Goal: Check status: Verify the current state of an ongoing process or item

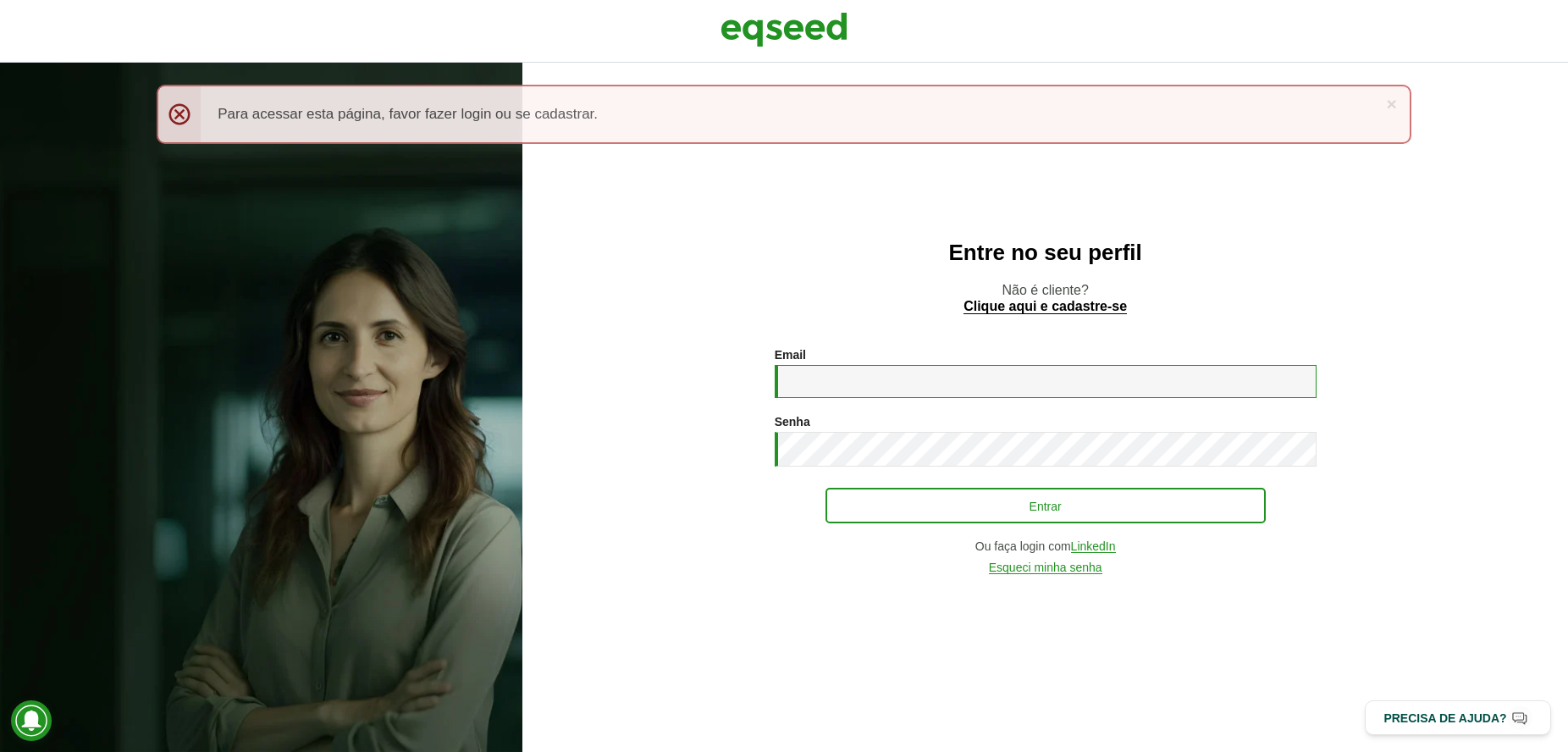
type input "**********"
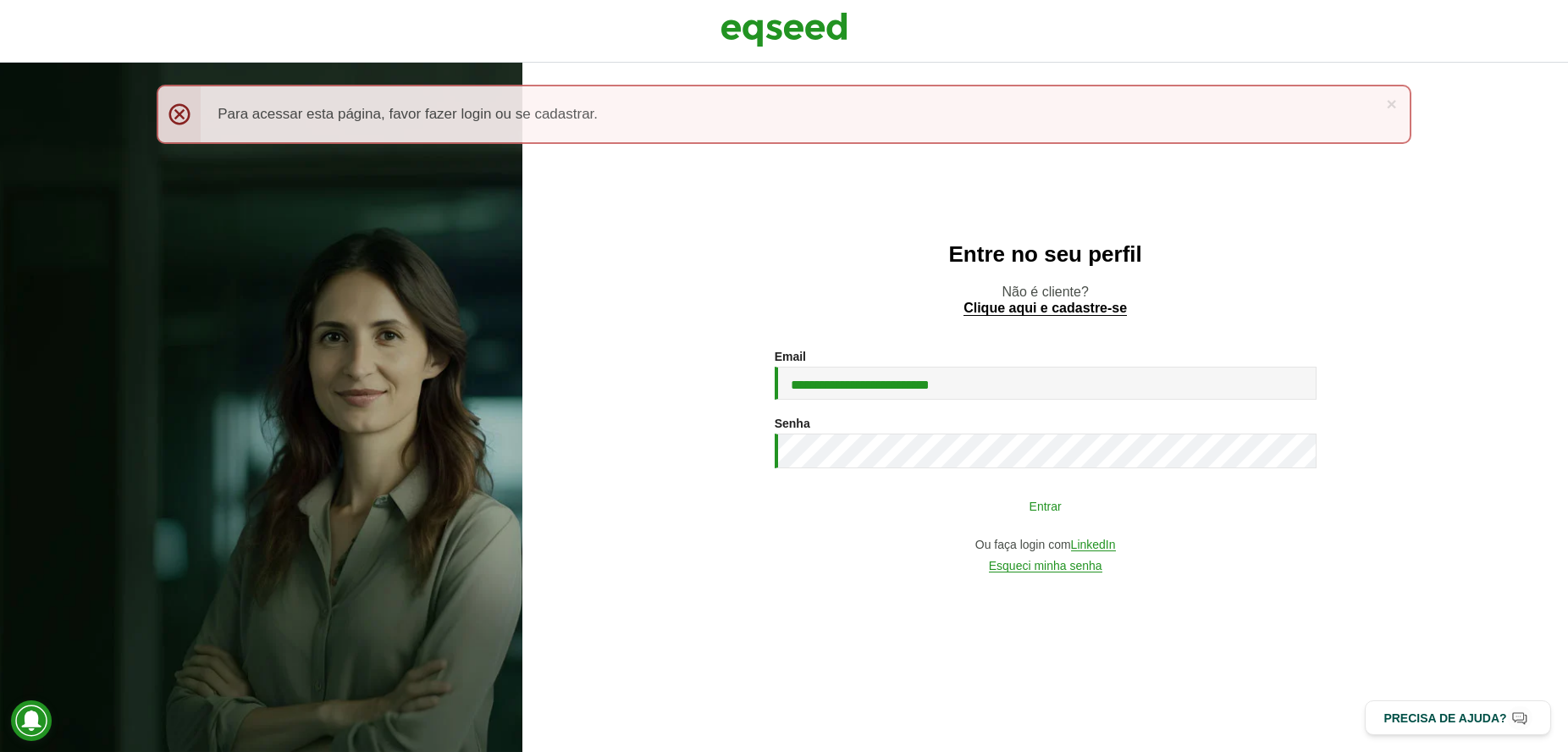
click at [879, 501] on button "Entrar" at bounding box center [1045, 505] width 440 height 32
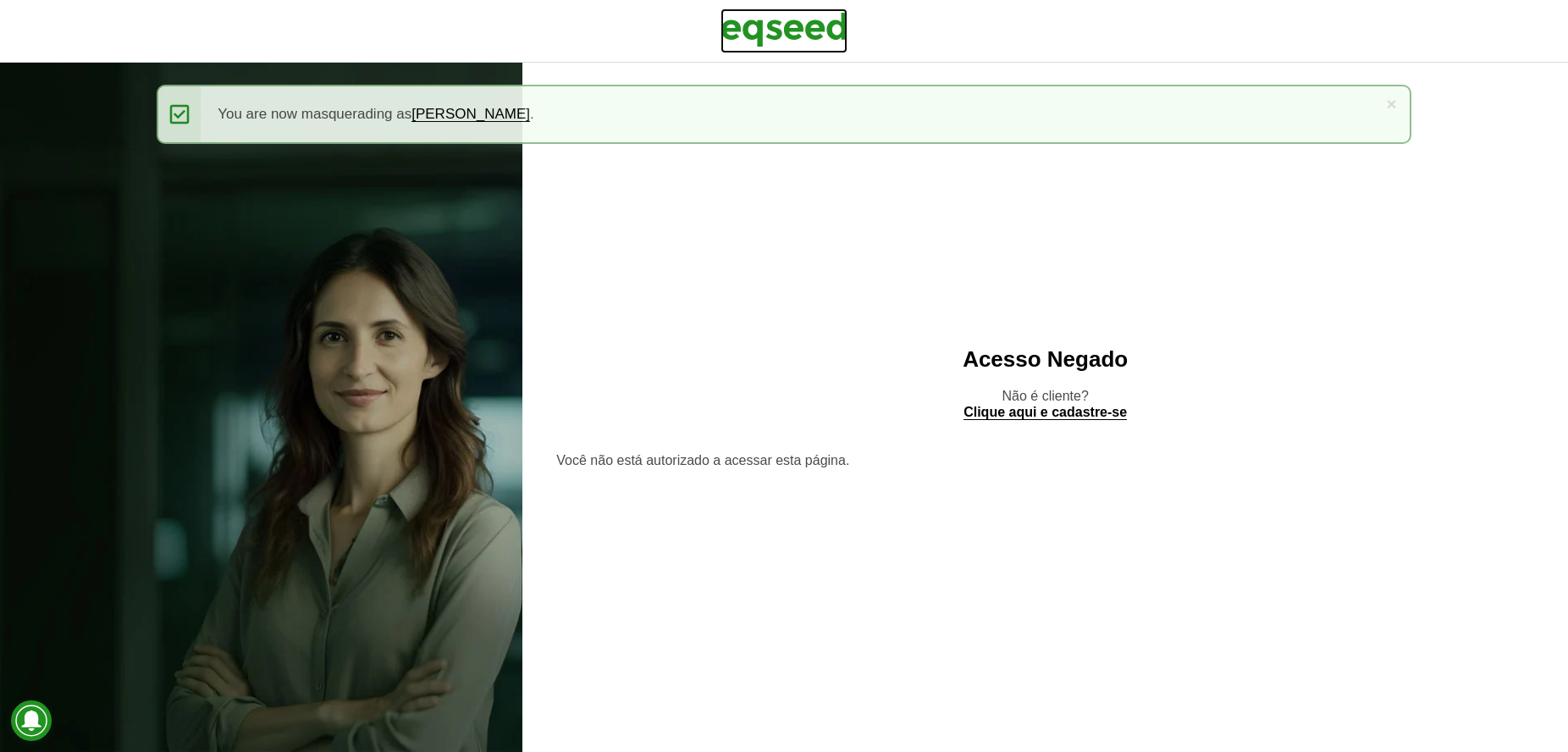
click at [786, 25] on img at bounding box center [784, 30] width 127 height 43
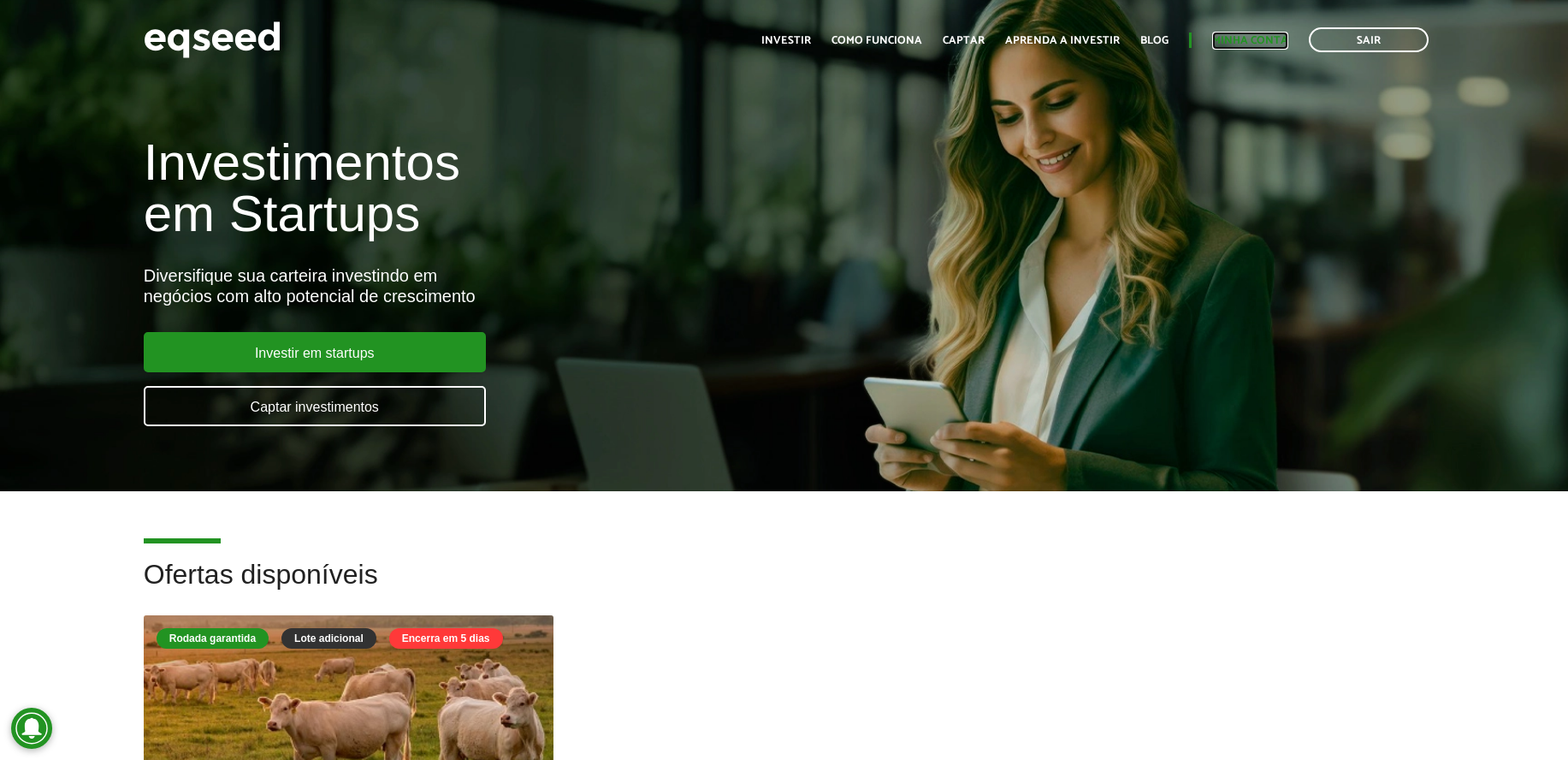
click at [1228, 35] on link "Minha conta" at bounding box center [1250, 40] width 76 height 11
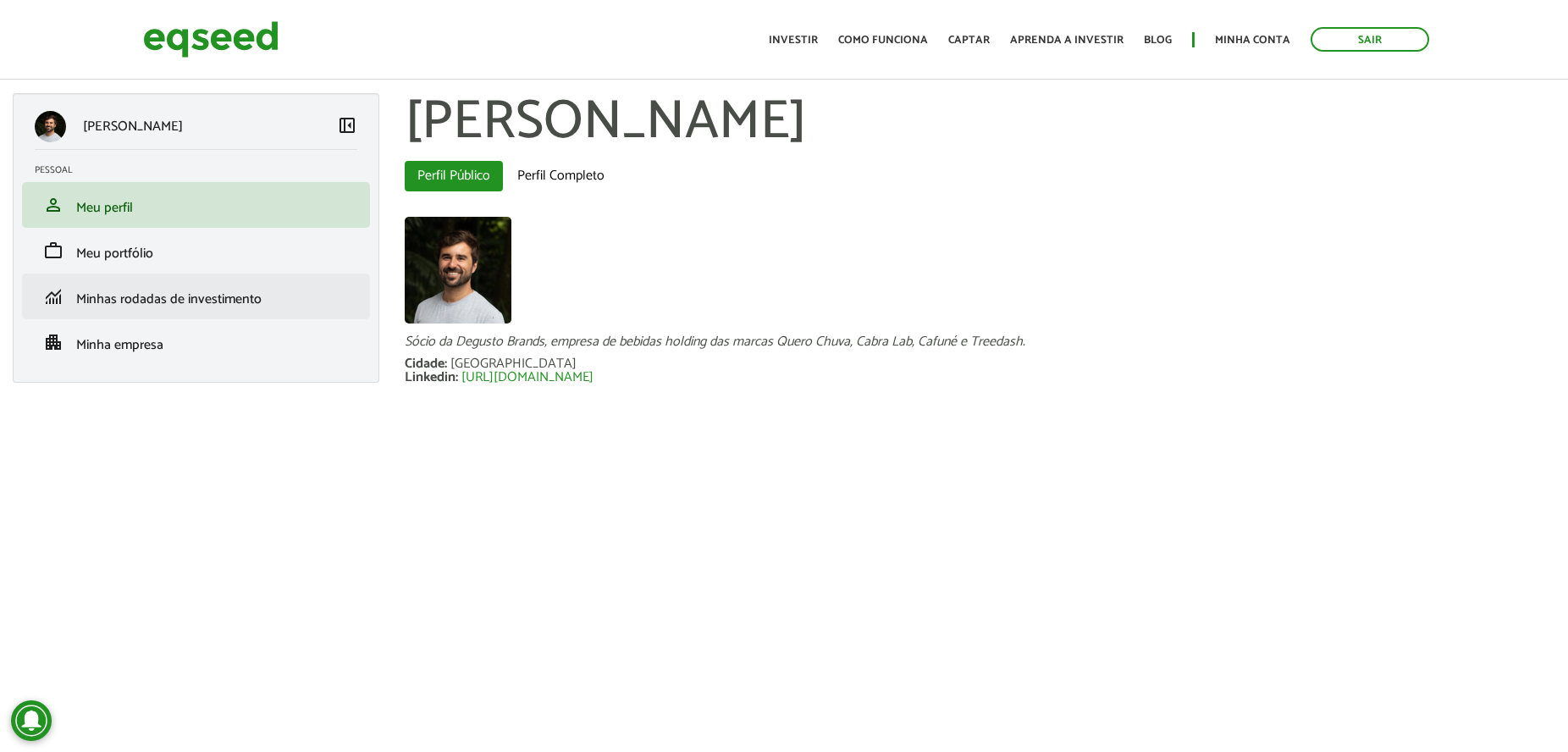
click at [168, 284] on li "monitoring Minhas rodadas de investimento" at bounding box center [196, 296] width 348 height 45
click at [168, 285] on li "monitoring Minhas rodadas de investimento" at bounding box center [196, 296] width 348 height 45
click at [170, 288] on link "monitoring Minhas rodadas de investimento" at bounding box center [196, 296] width 323 height 20
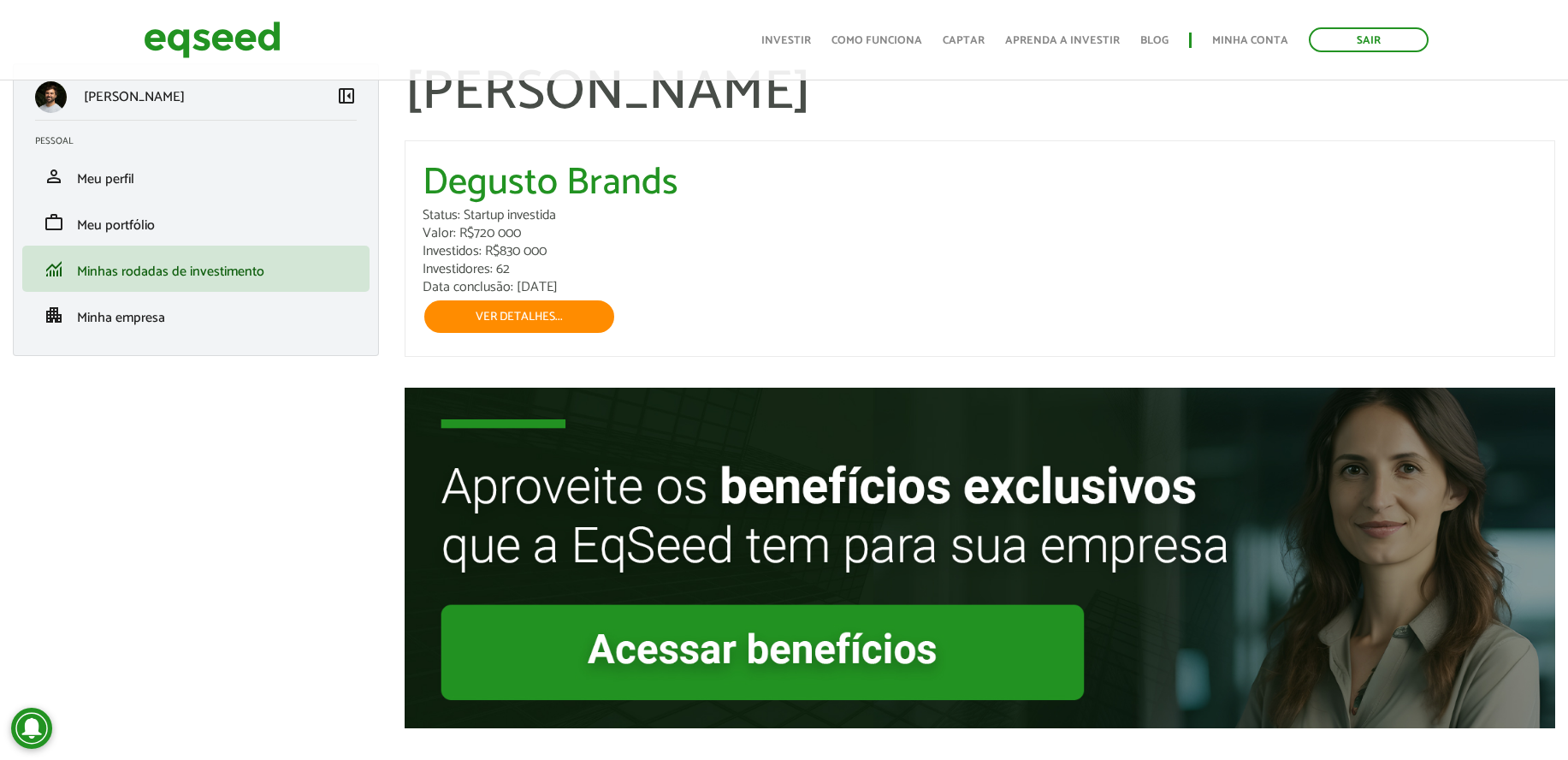
scroll to position [37, 0]
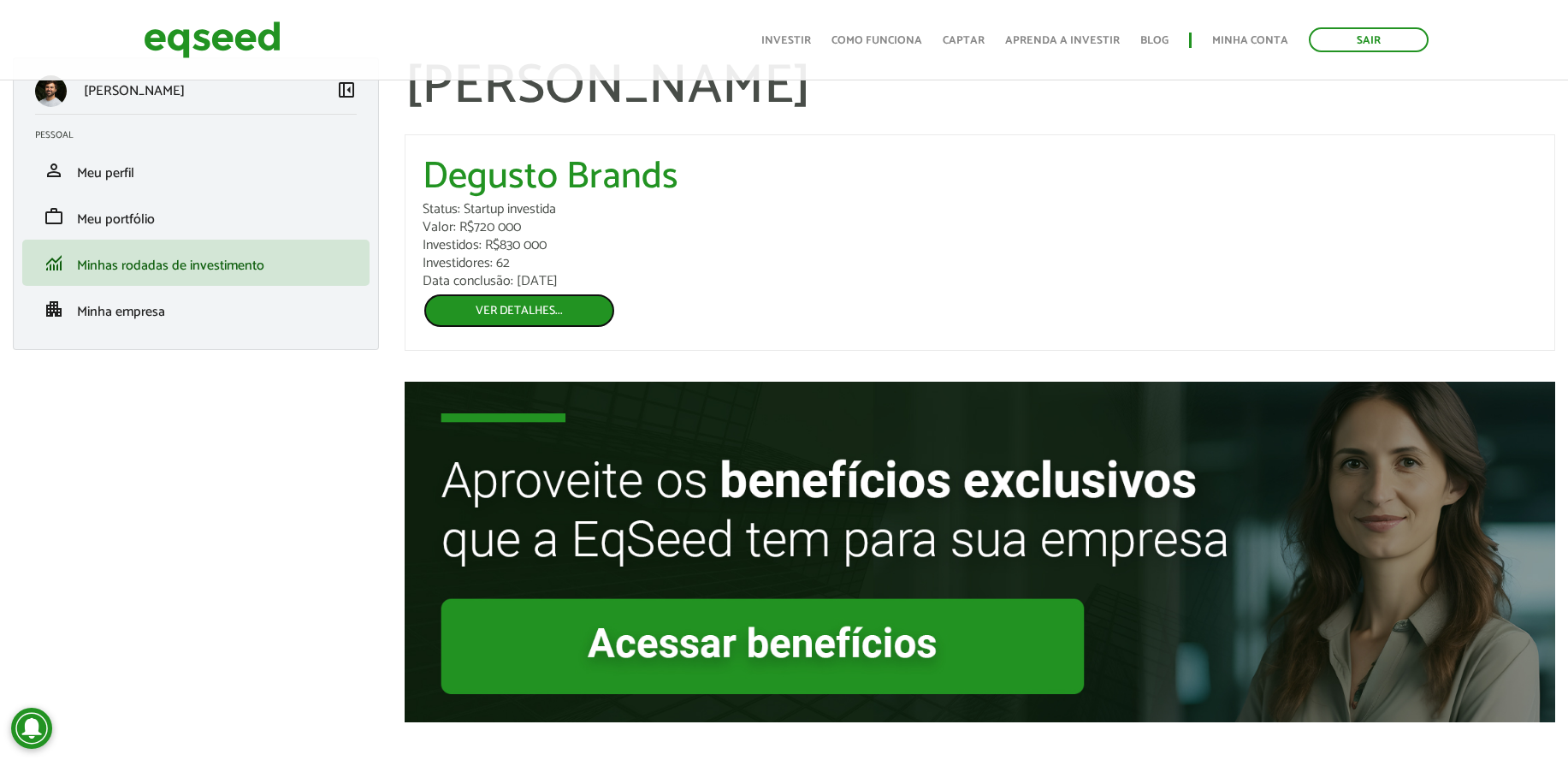
click at [575, 317] on link "Ver detalhes..." at bounding box center [520, 311] width 193 height 36
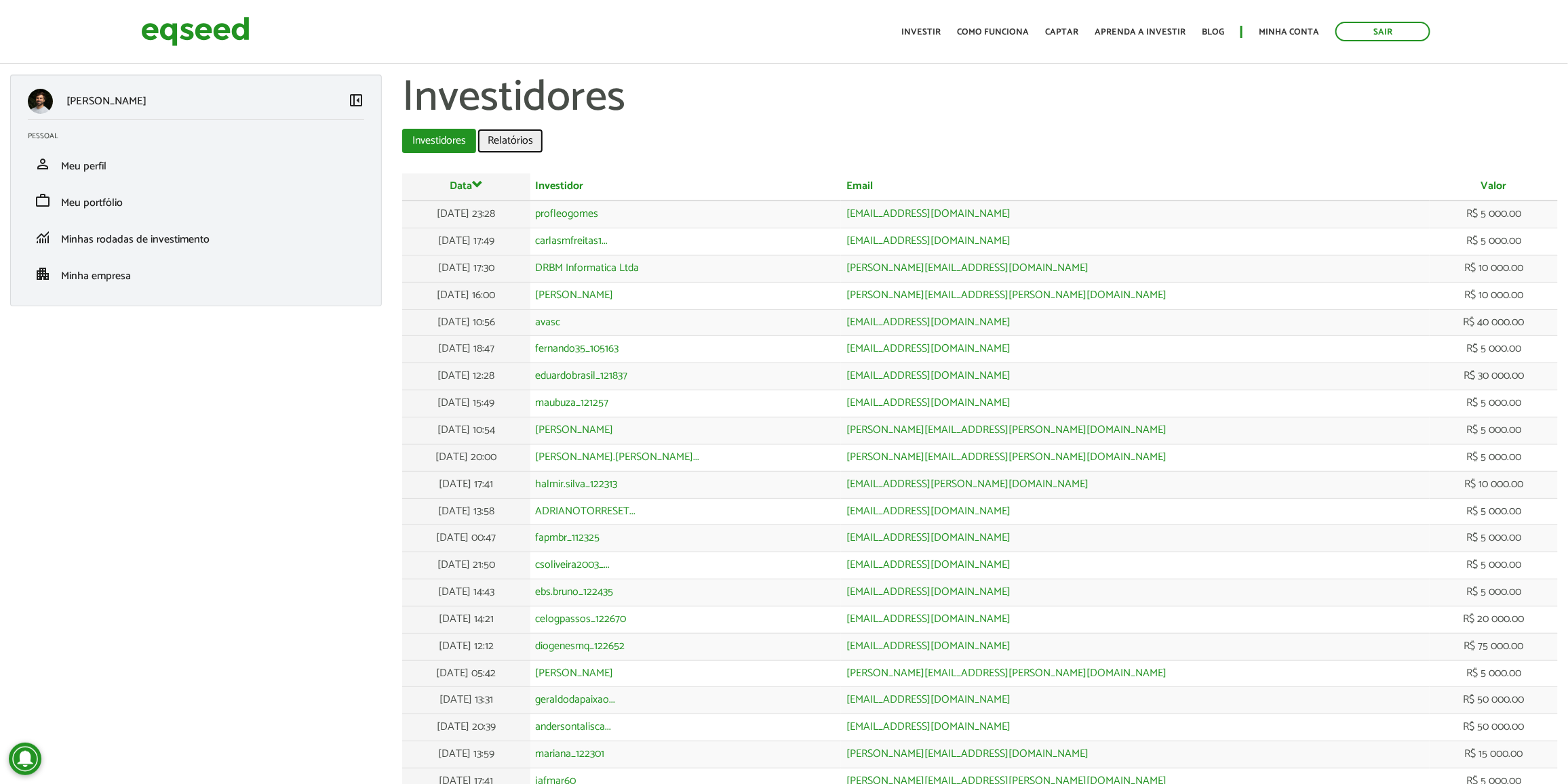
click at [509, 148] on link "Relatórios" at bounding box center [510, 140] width 65 height 25
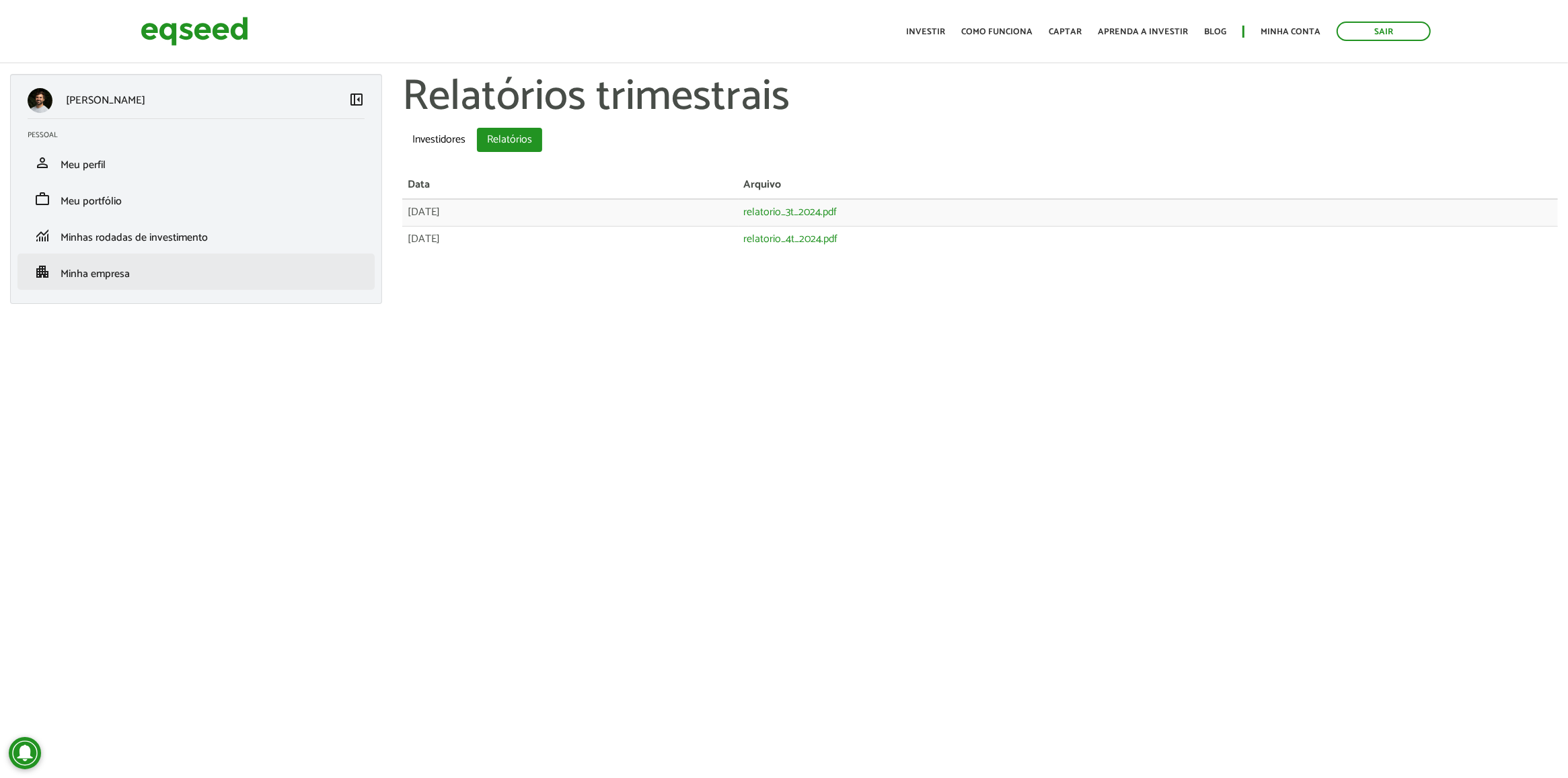
click at [169, 280] on li "apartment Minha empresa" at bounding box center [196, 271] width 357 height 36
click at [142, 266] on link "apartment Minha empresa" at bounding box center [195, 272] width 337 height 16
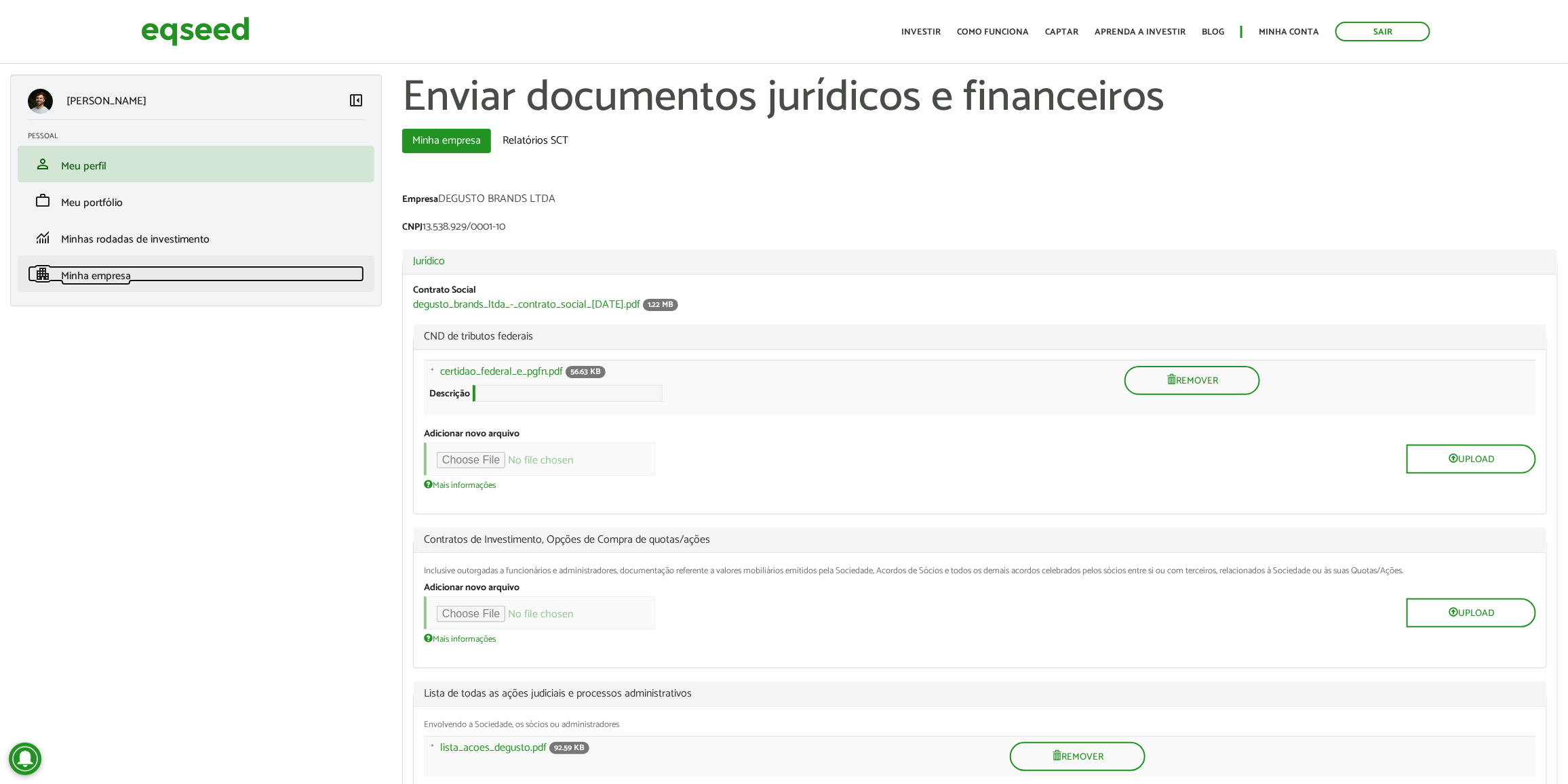
click at [306, 271] on link "apartment Minha empresa" at bounding box center [196, 274] width 336 height 16
click at [107, 270] on span "Minha empresa" at bounding box center [96, 276] width 70 height 19
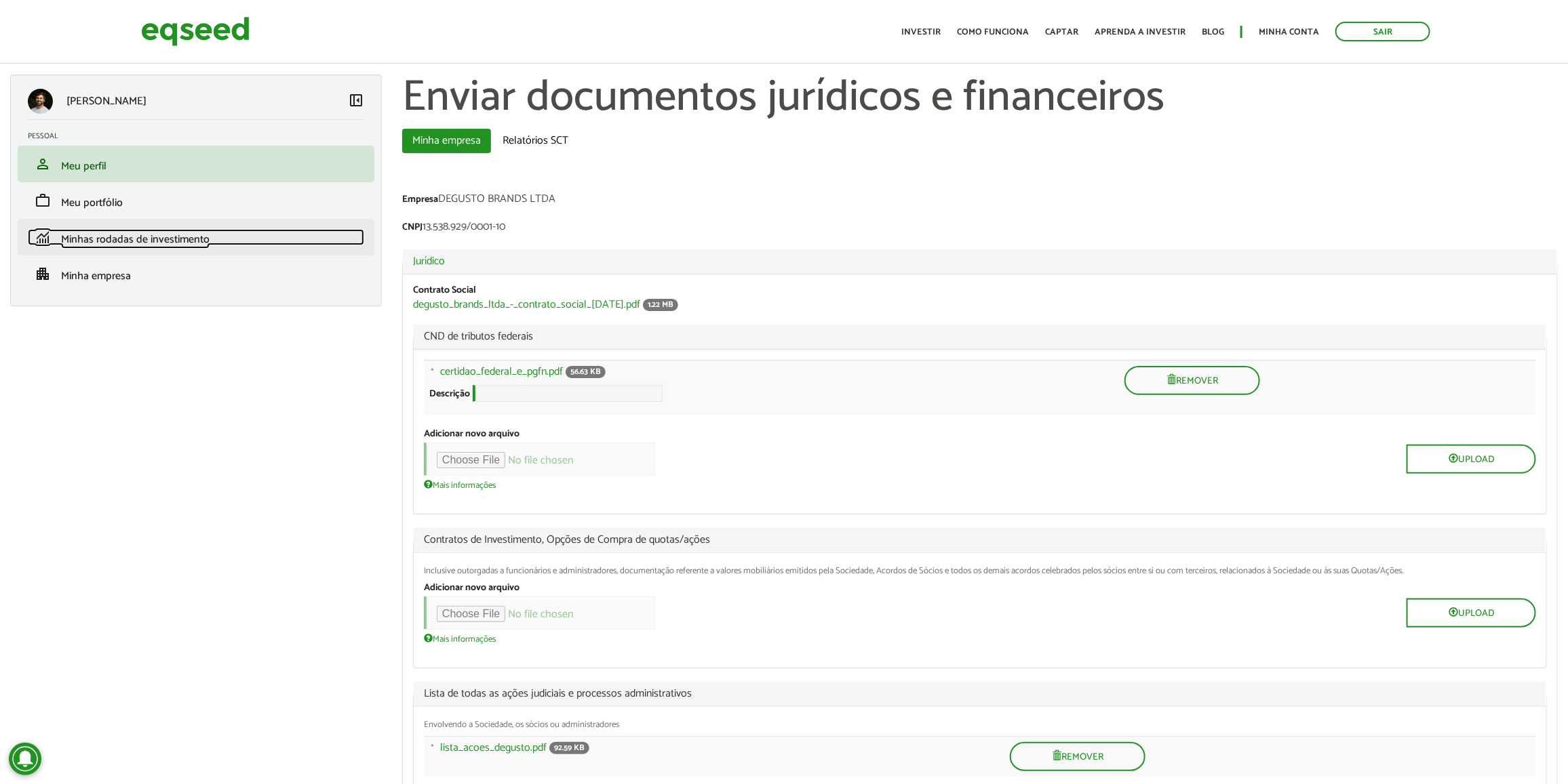
click at [126, 245] on span "Minhas rodadas de investimento" at bounding box center [135, 239] width 149 height 19
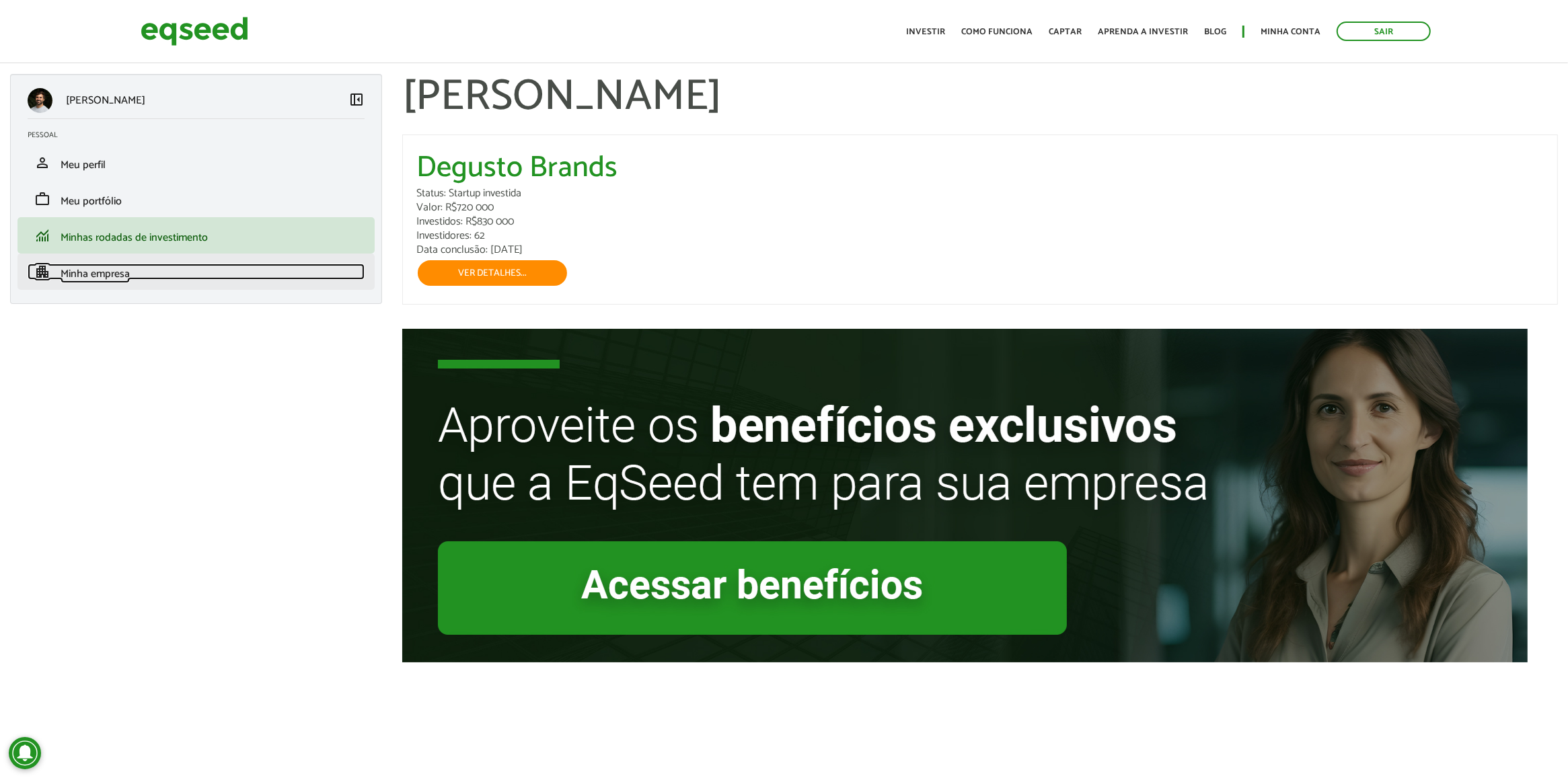
click at [125, 272] on span "Minha empresa" at bounding box center [95, 274] width 69 height 18
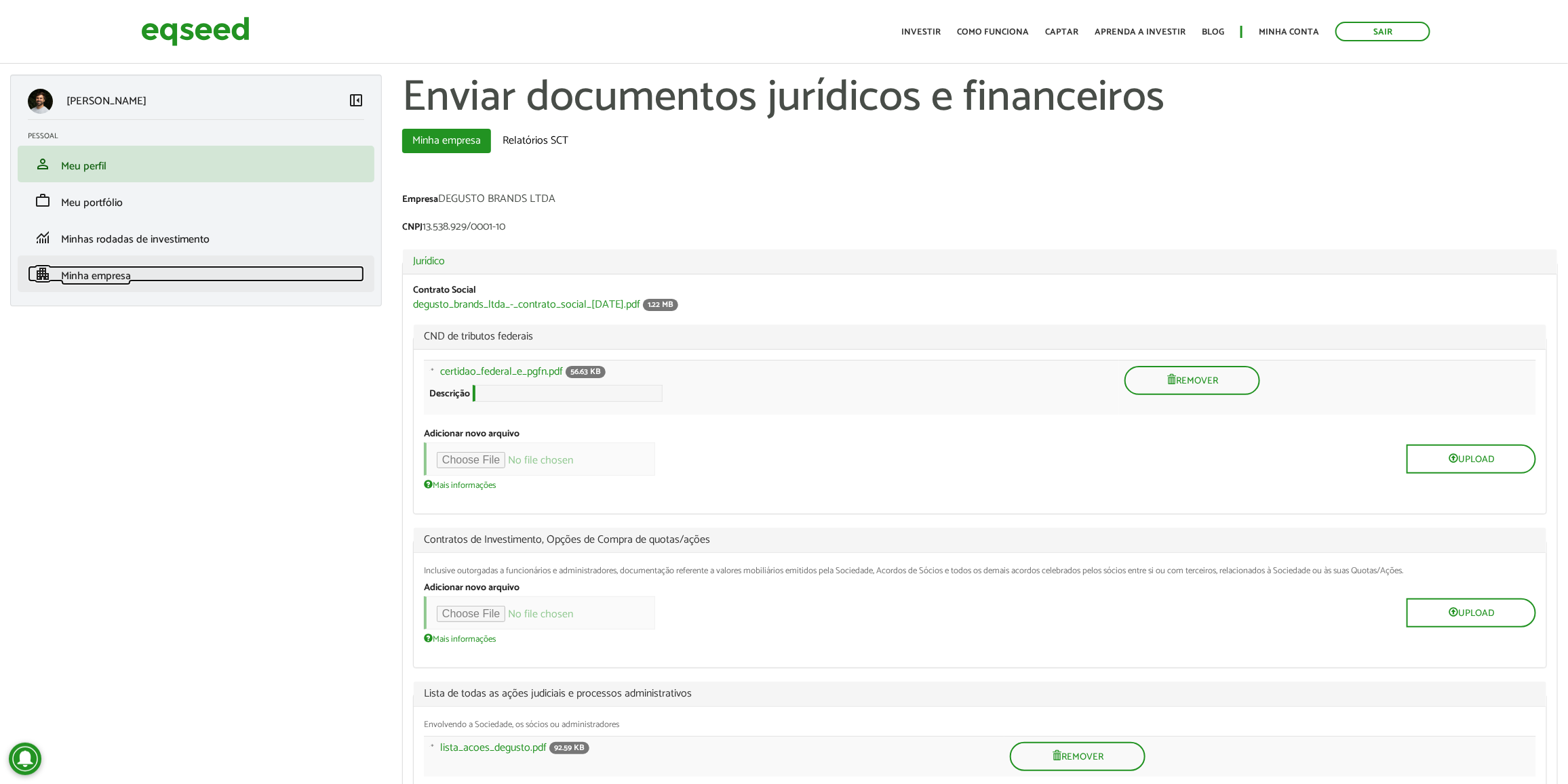
click at [219, 282] on link "apartment Minha empresa" at bounding box center [196, 274] width 336 height 16
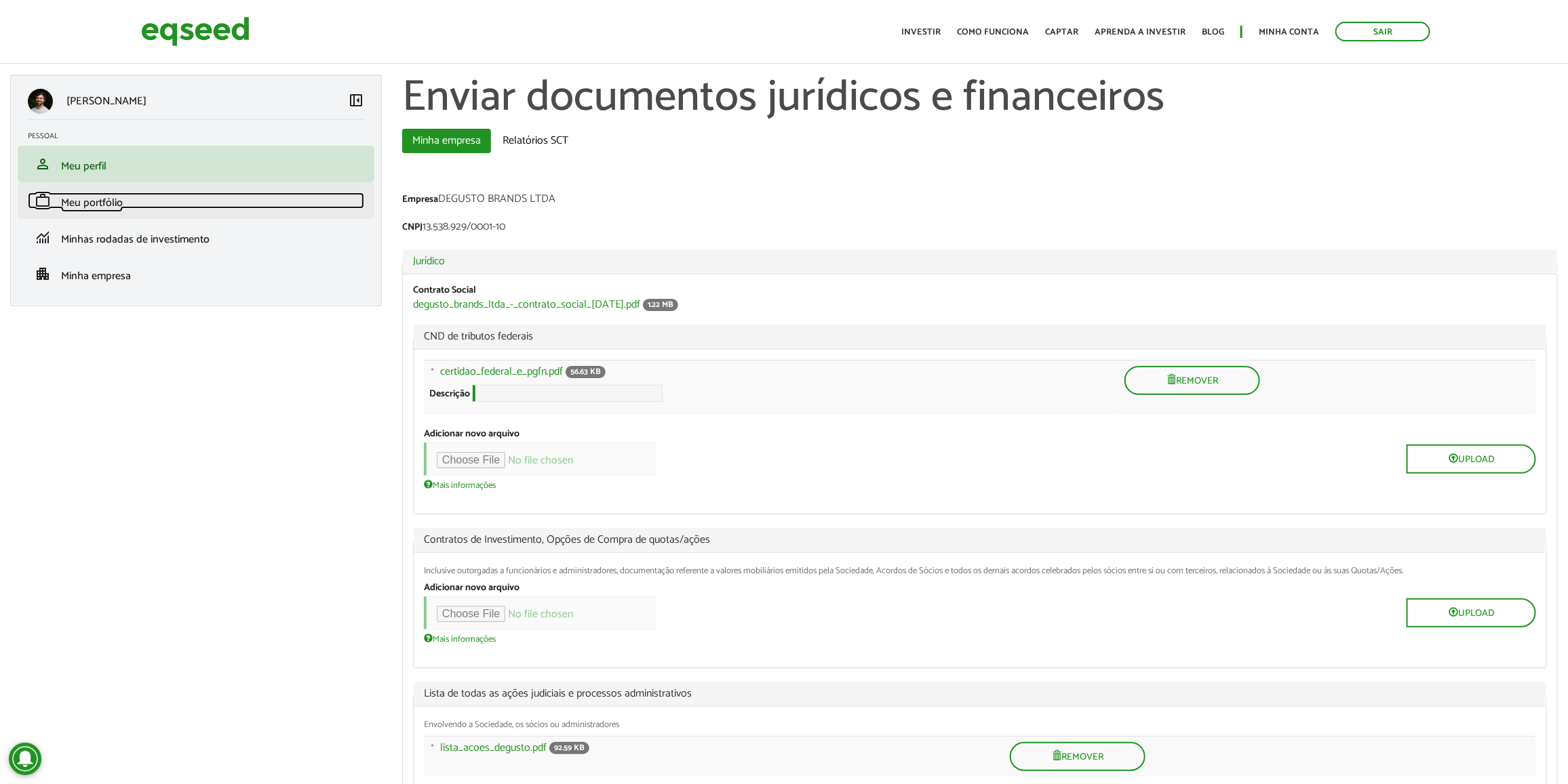
click at [214, 191] on li "work Meu portfólio" at bounding box center [196, 200] width 357 height 36
click at [213, 200] on link "work Meu portfólio" at bounding box center [196, 201] width 336 height 16
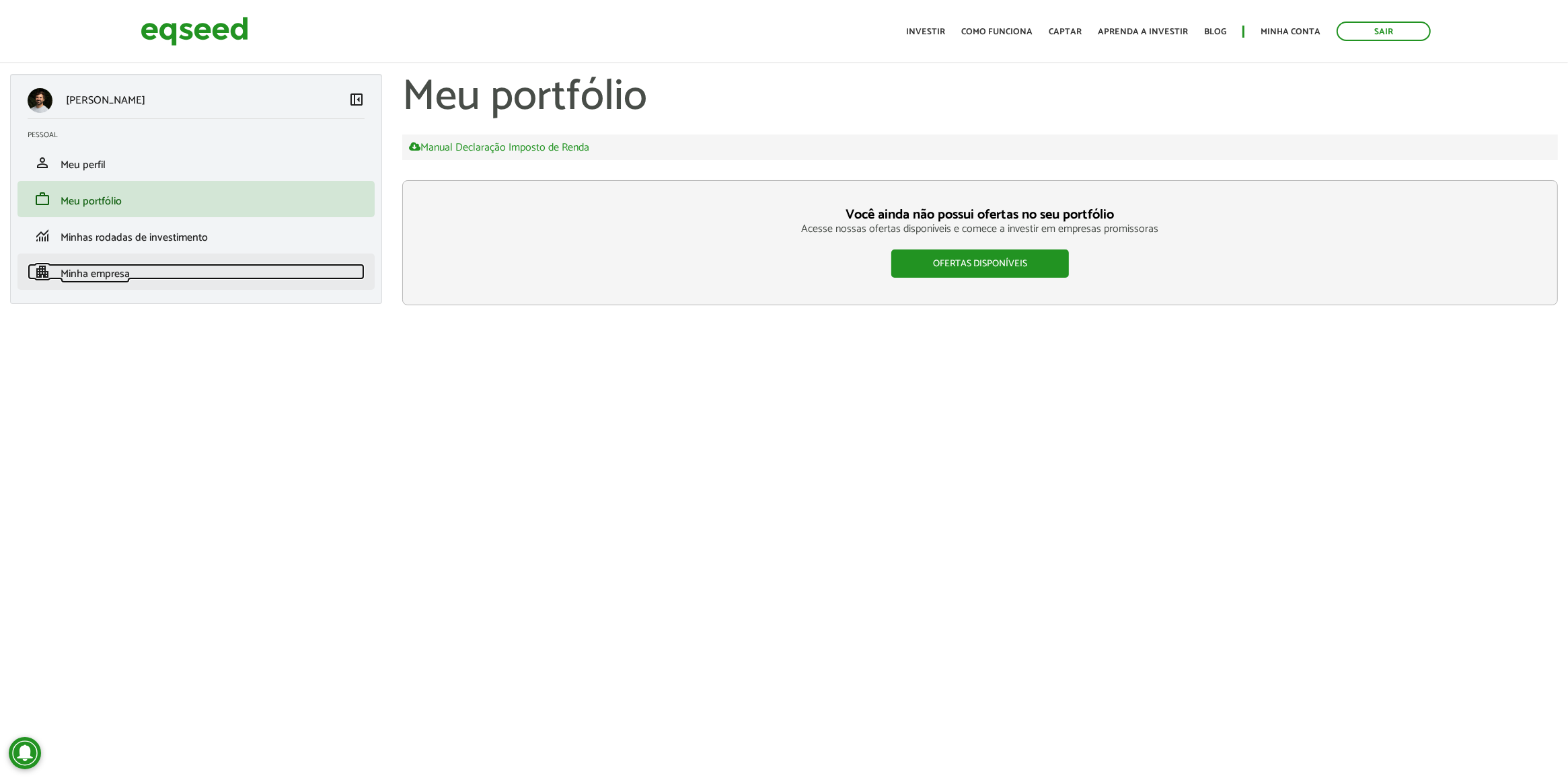
click at [189, 266] on link "apartment Minha empresa" at bounding box center [195, 272] width 337 height 16
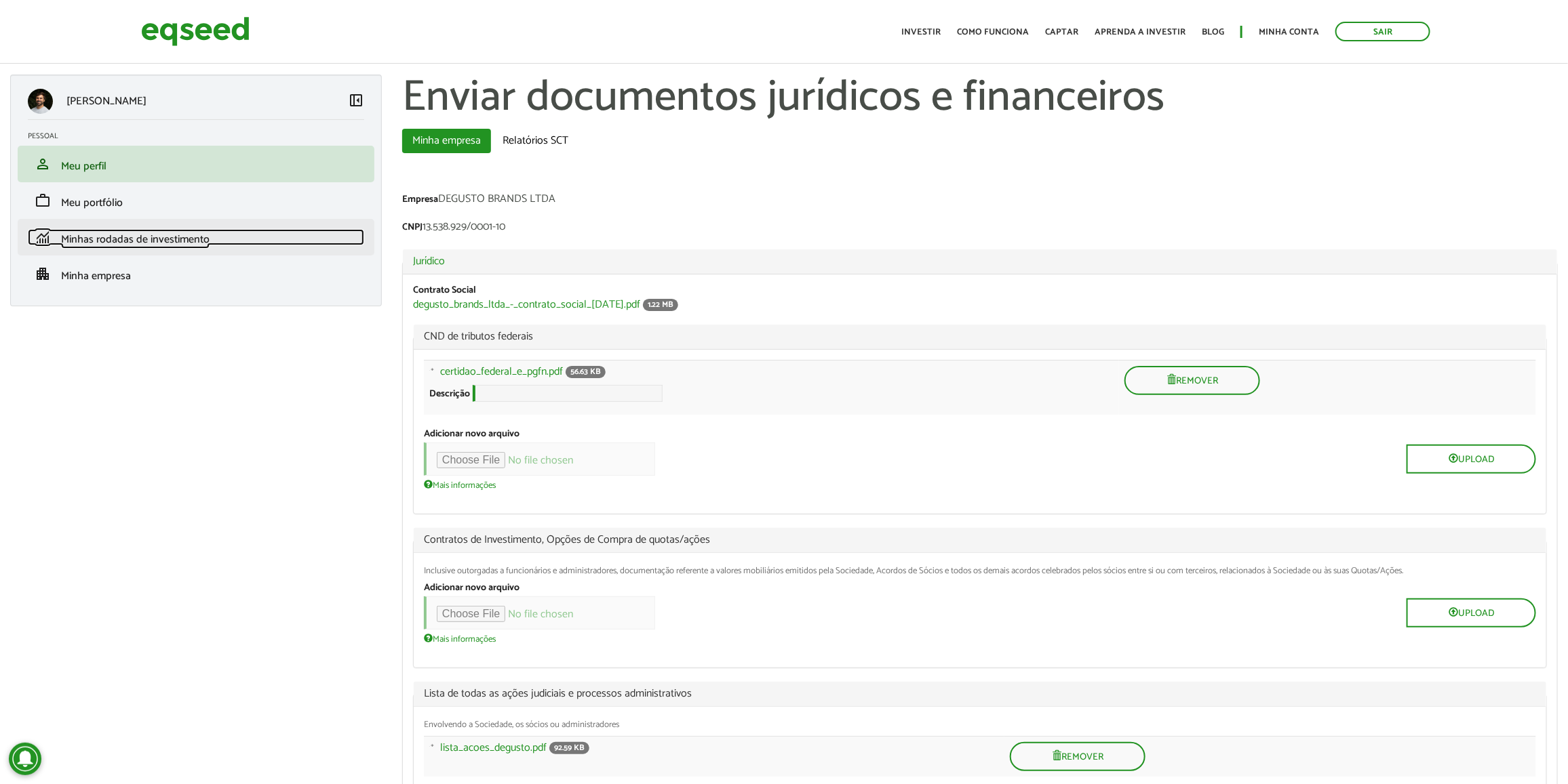
click at [138, 241] on span "Minhas rodadas de investimento" at bounding box center [135, 239] width 149 height 19
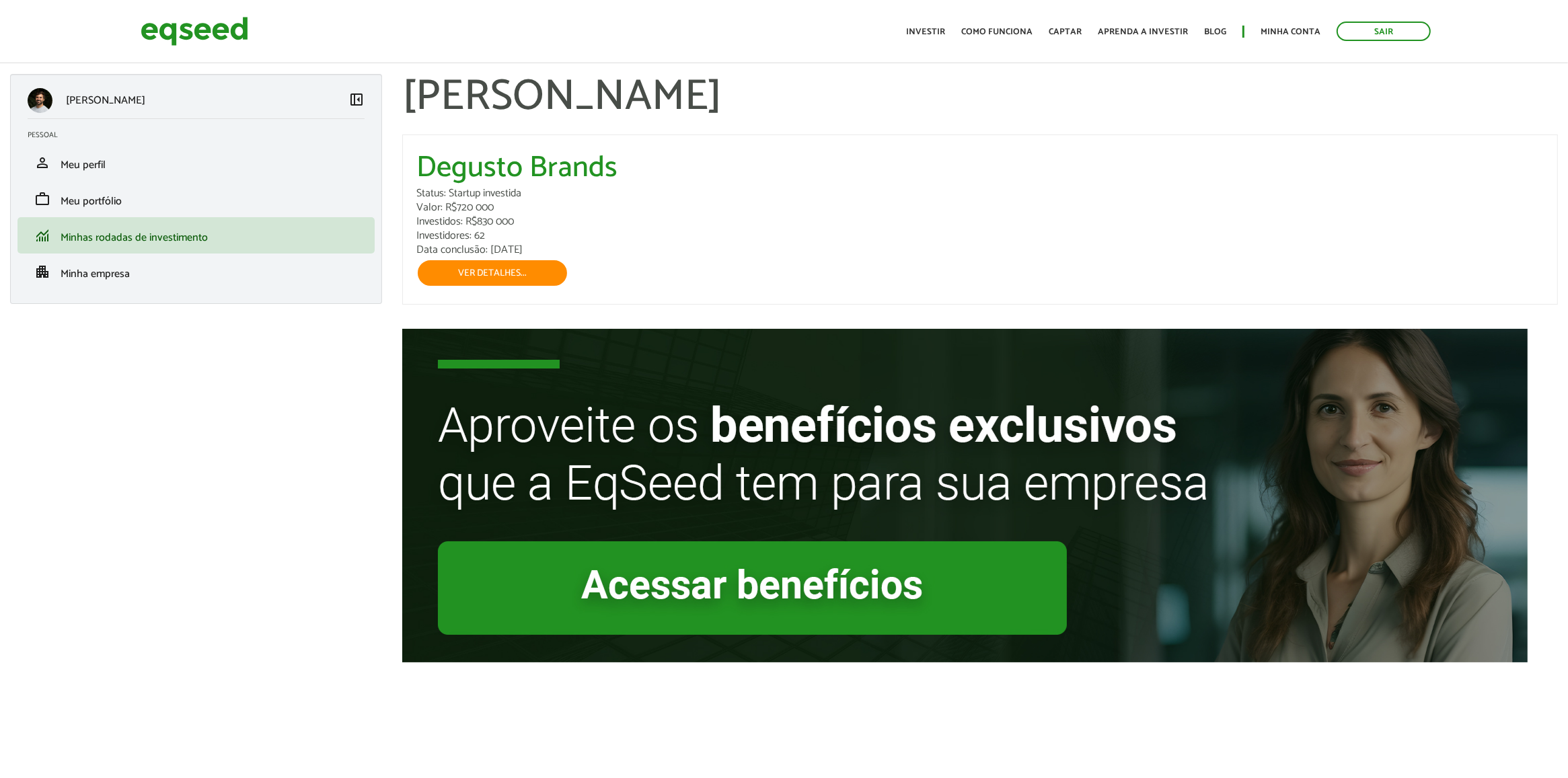
click at [527, 260] on link "Ver detalhes..." at bounding box center [493, 273] width 152 height 28
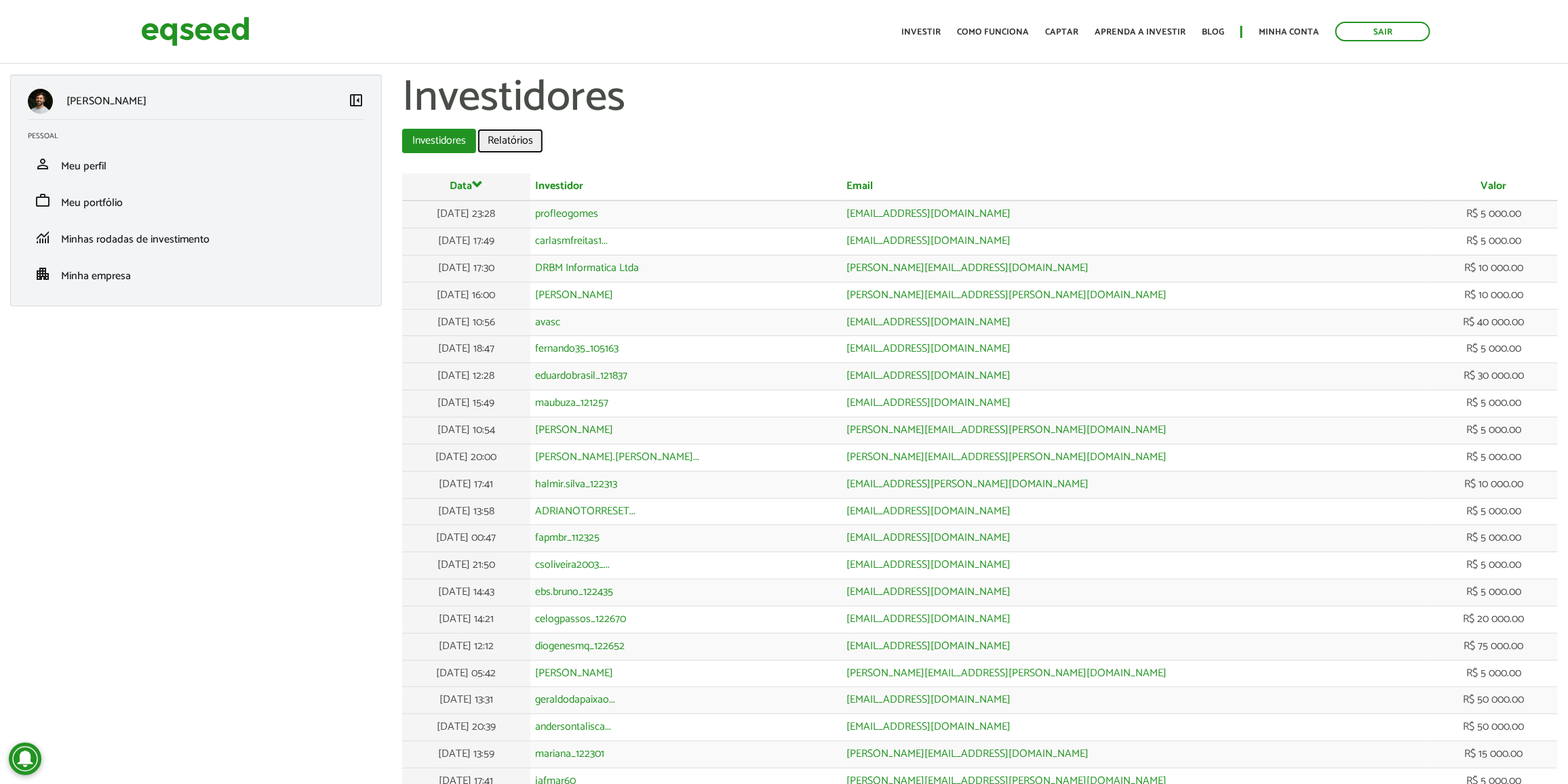
click at [497, 131] on link "Relatórios" at bounding box center [510, 140] width 65 height 25
